Goal: Task Accomplishment & Management: Manage account settings

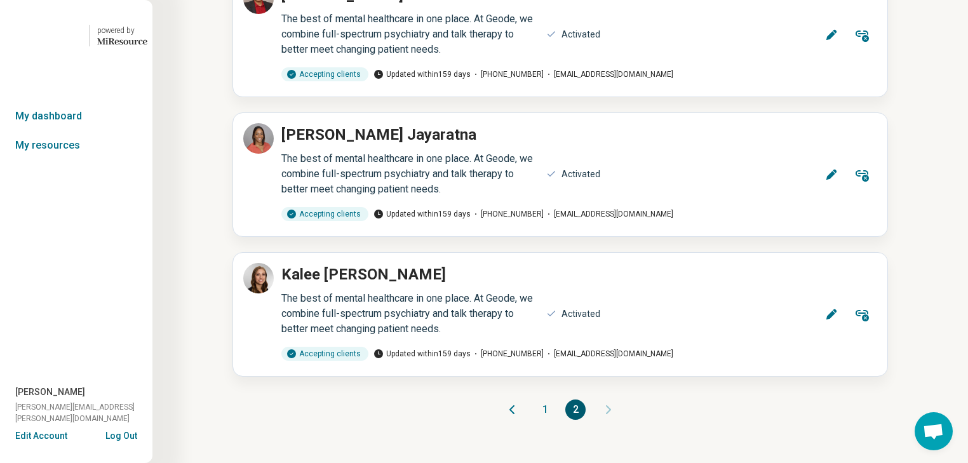
scroll to position [3432, 0]
click at [541, 400] on button "1" at bounding box center [545, 410] width 20 height 20
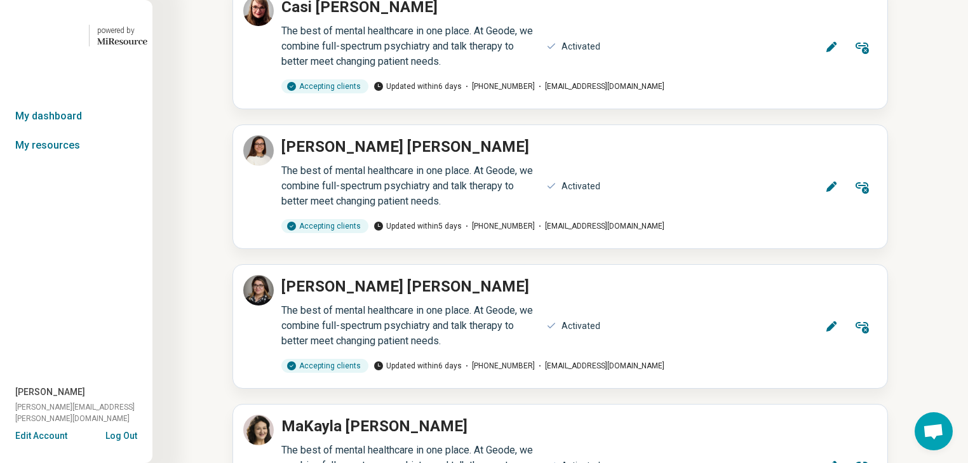
scroll to position [4147, 0]
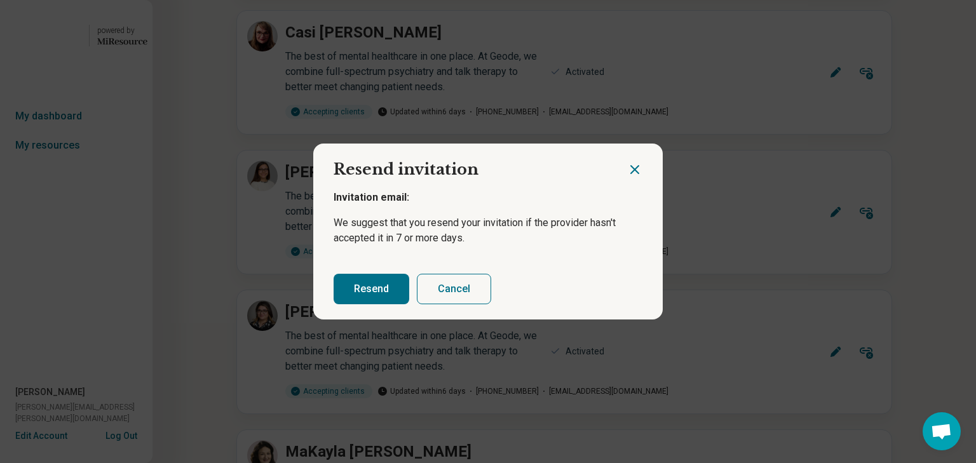
click at [377, 304] on button "Resend" at bounding box center [372, 289] width 76 height 30
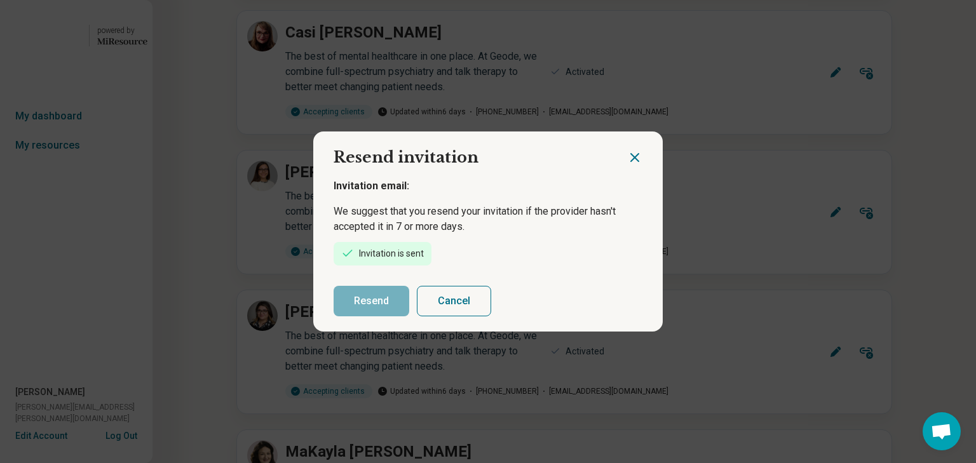
click at [629, 150] on icon "Close dialog" at bounding box center [634, 157] width 15 height 15
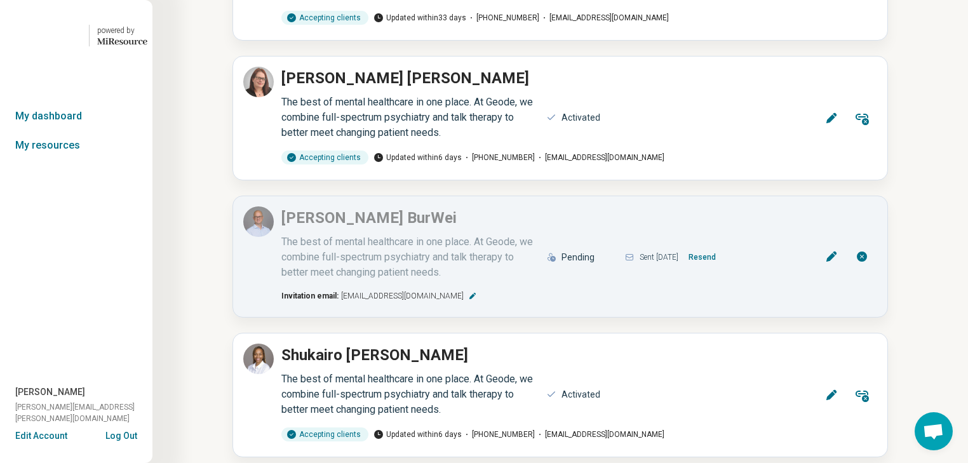
scroll to position [2978, 0]
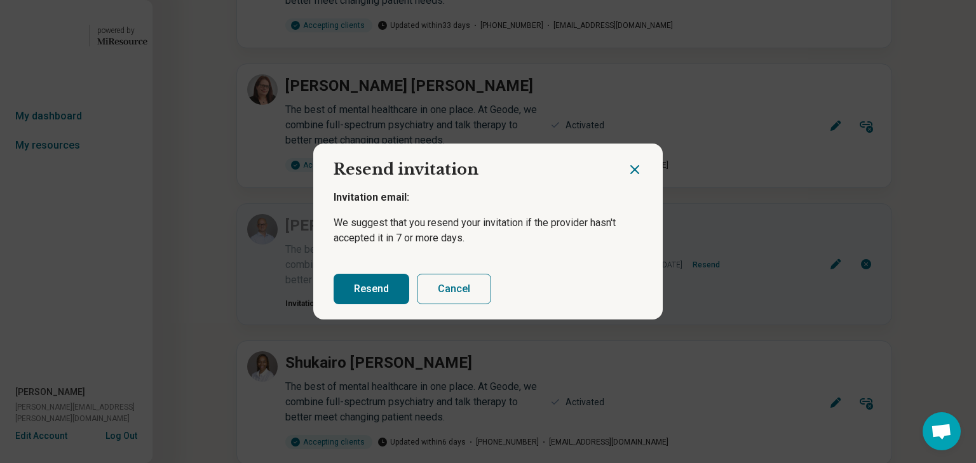
click at [360, 302] on button "Resend" at bounding box center [372, 289] width 76 height 30
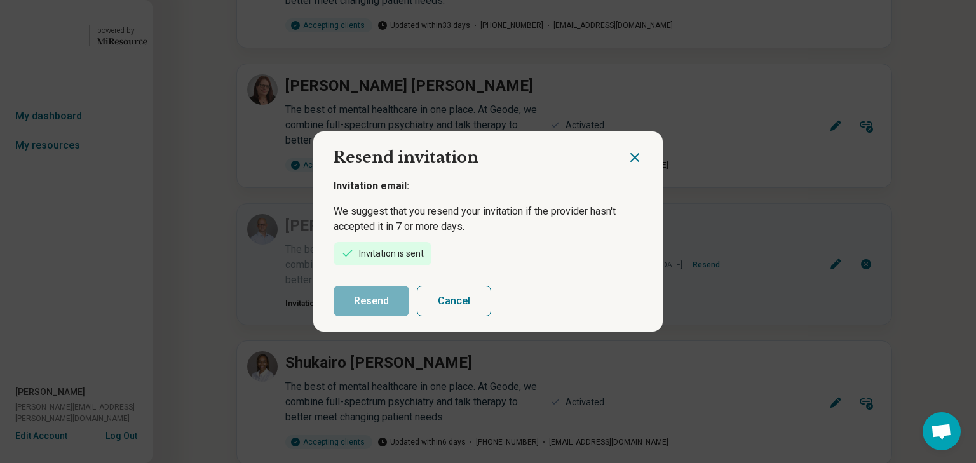
click at [631, 154] on icon "Close dialog" at bounding box center [635, 158] width 8 height 8
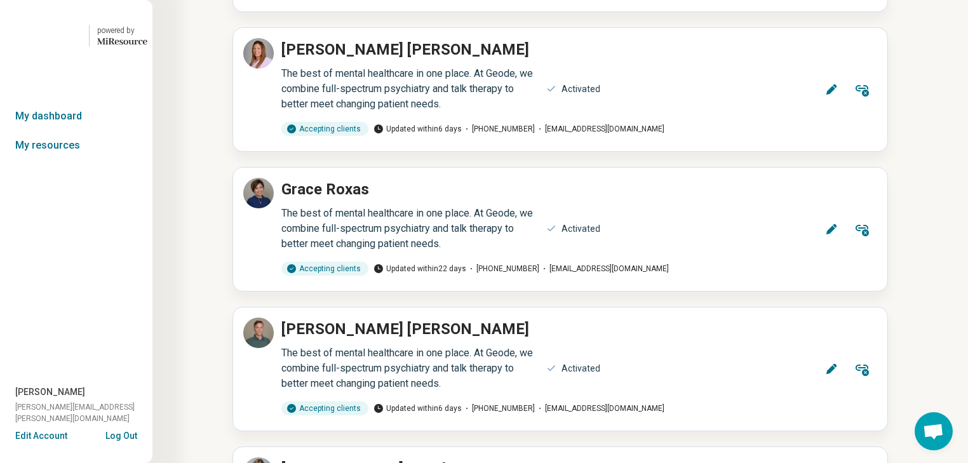
scroll to position [1707, 0]
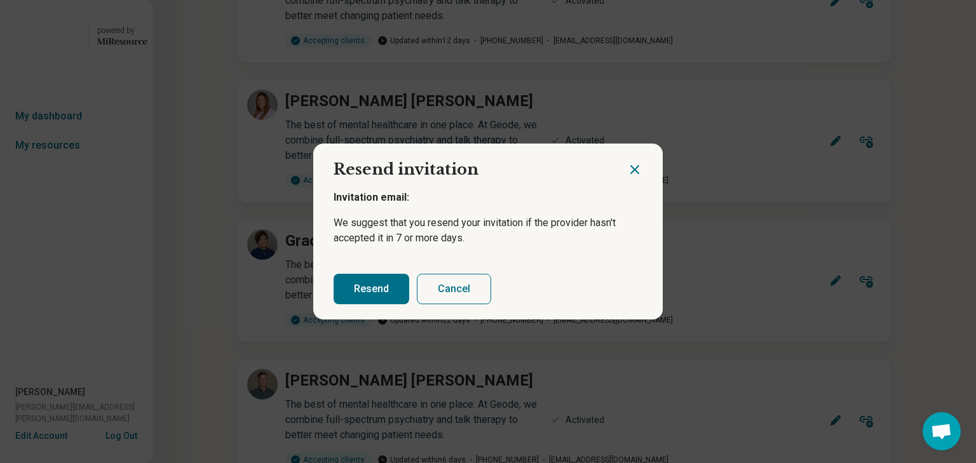
click at [376, 304] on button "Resend" at bounding box center [372, 289] width 76 height 30
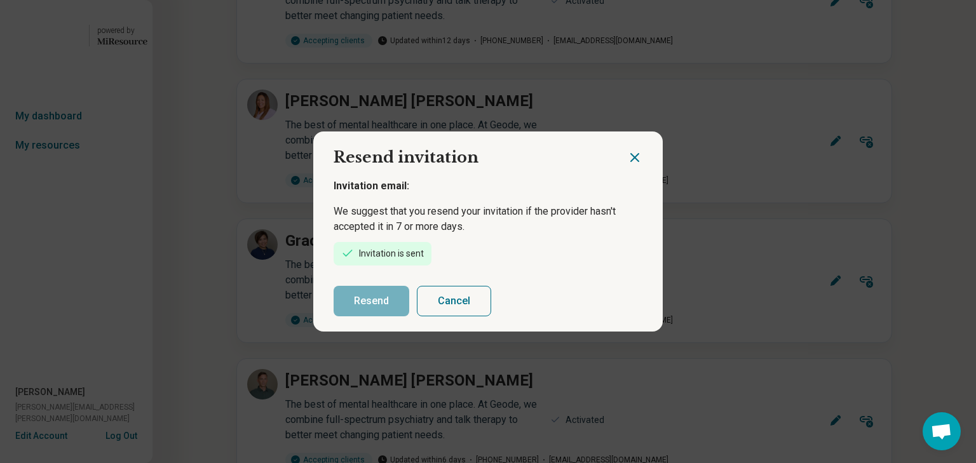
click at [627, 150] on icon "Close dialog" at bounding box center [634, 157] width 15 height 15
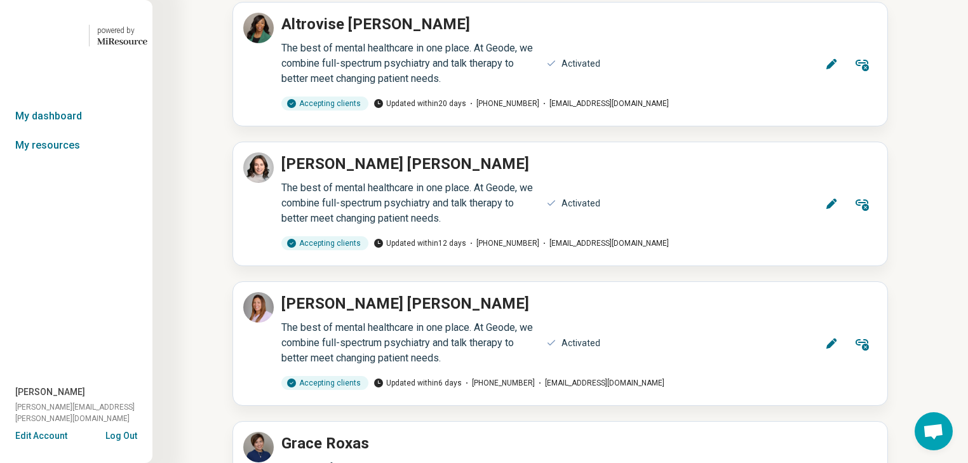
scroll to position [1504, 0]
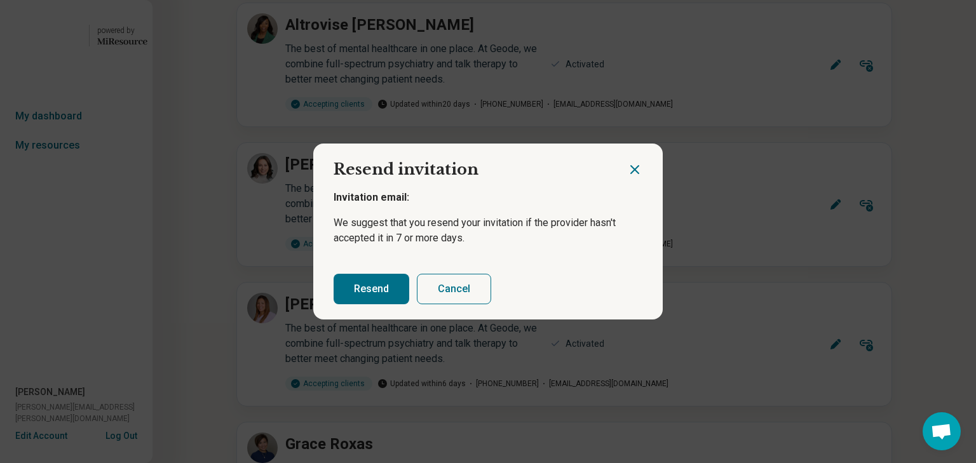
click at [372, 299] on button "Resend" at bounding box center [372, 289] width 76 height 30
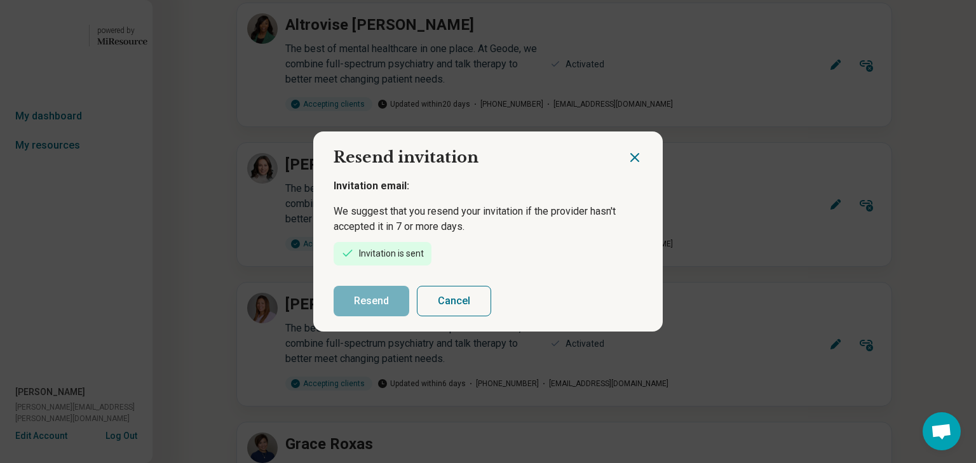
click at [631, 154] on icon "Close dialog" at bounding box center [635, 158] width 8 height 8
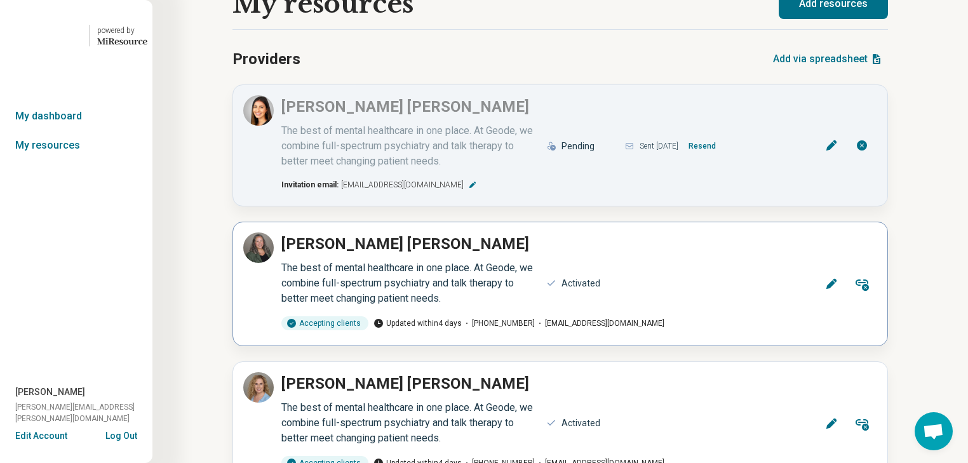
scroll to position [0, 0]
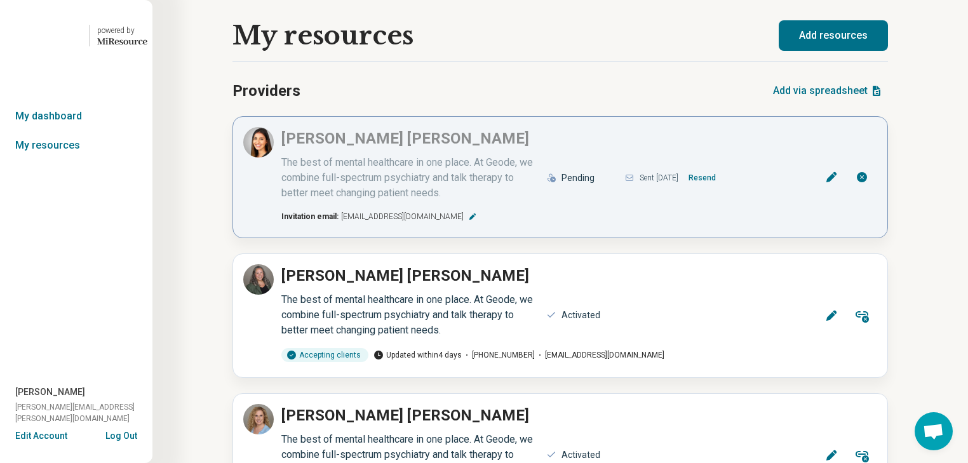
click at [858, 182] on icon at bounding box center [862, 177] width 10 height 10
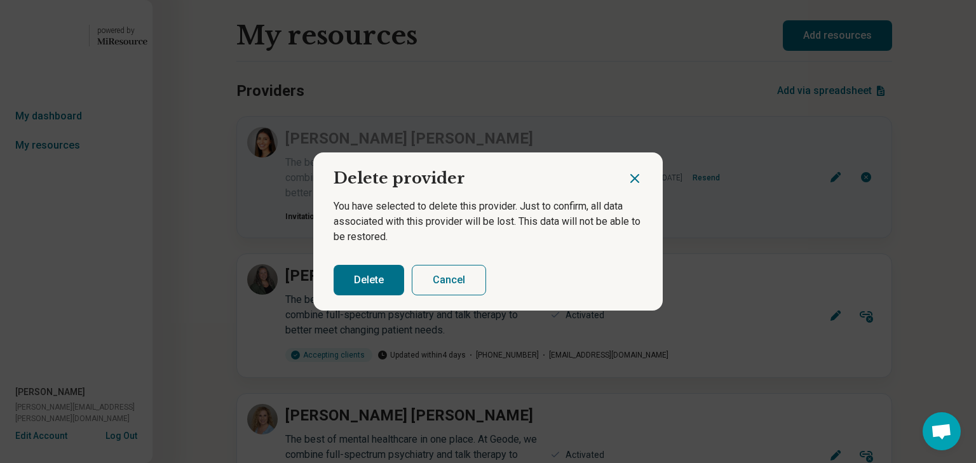
click at [391, 290] on button "Delete" at bounding box center [369, 280] width 71 height 30
